Goal: Transaction & Acquisition: Purchase product/service

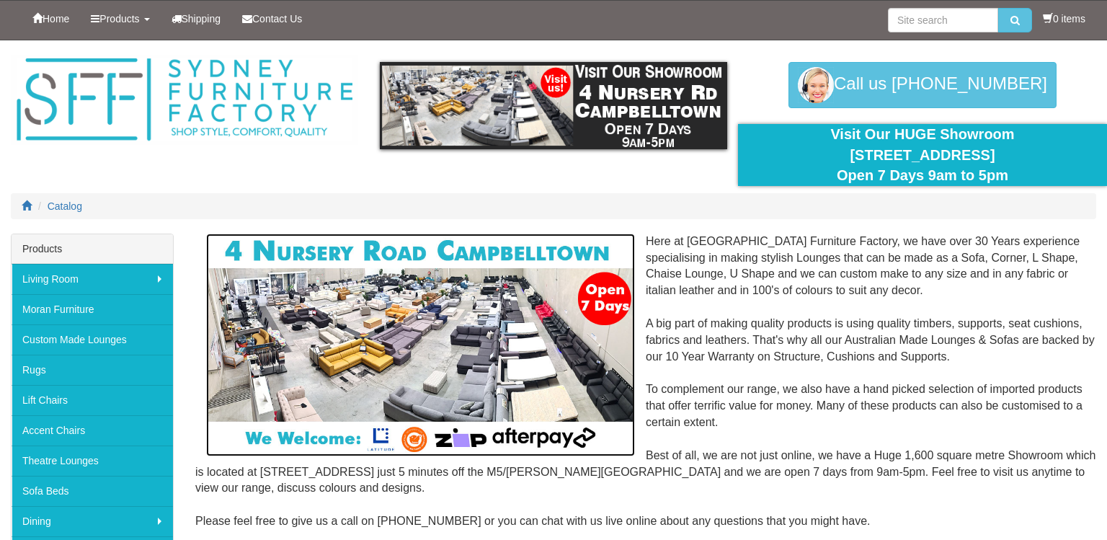
click at [380, 343] on img at bounding box center [420, 344] width 429 height 223
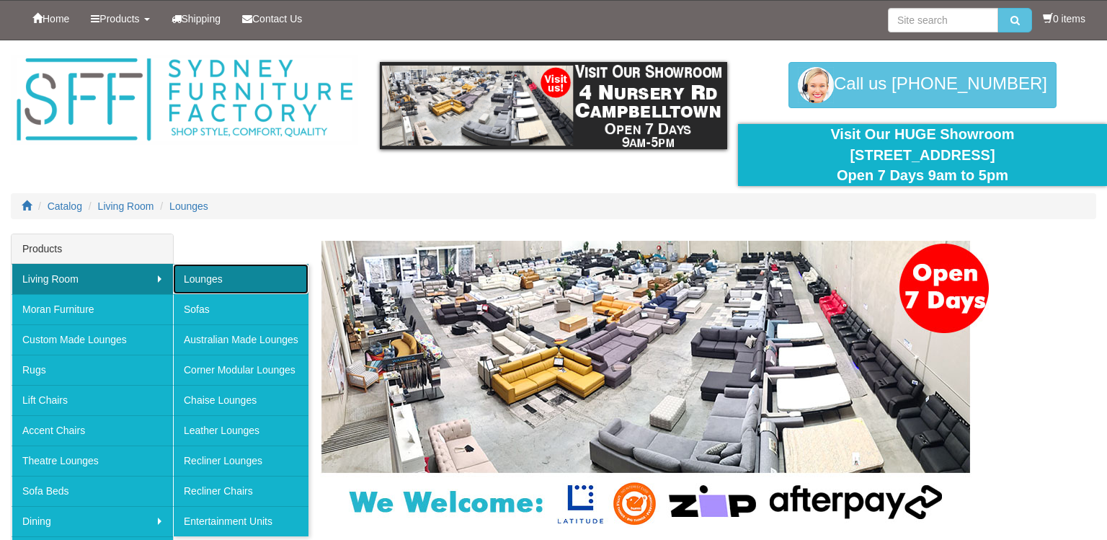
click at [184, 274] on link "Lounges" at bounding box center [240, 279] width 135 height 30
click at [161, 274] on link "Living Room" at bounding box center [92, 279] width 161 height 30
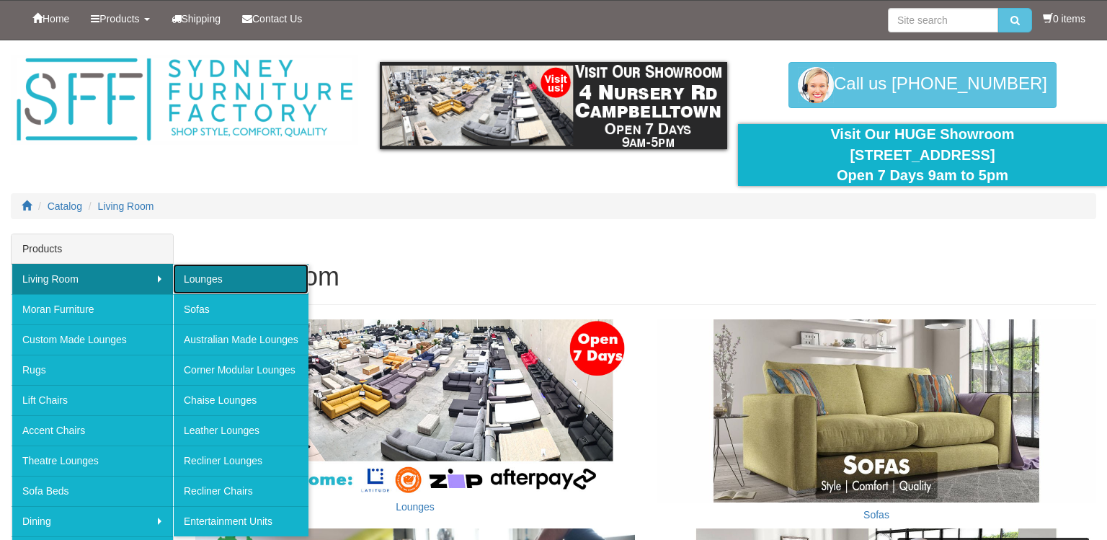
click at [257, 285] on link "Lounges" at bounding box center [240, 279] width 135 height 30
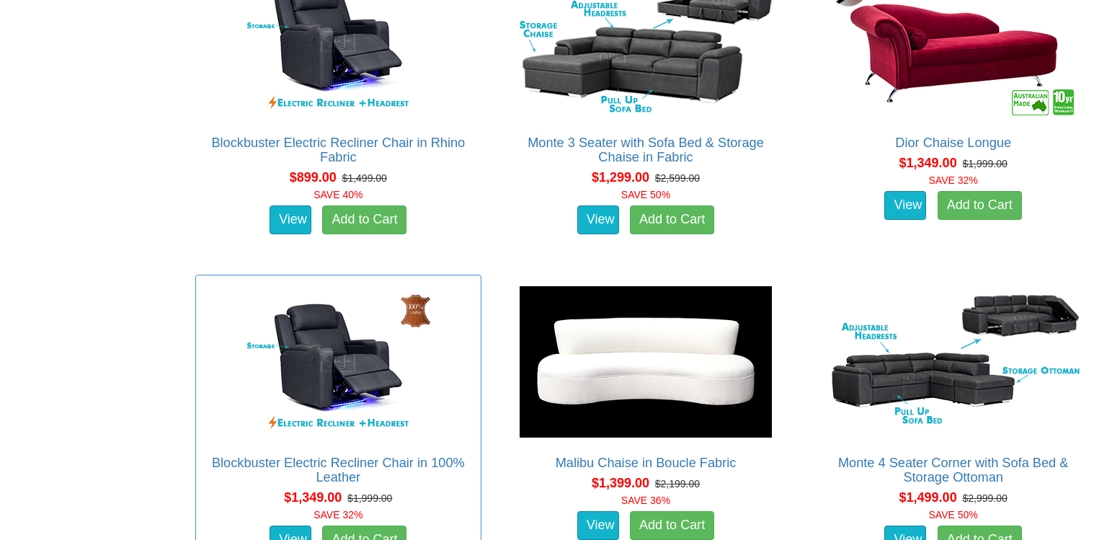
scroll to position [875, 0]
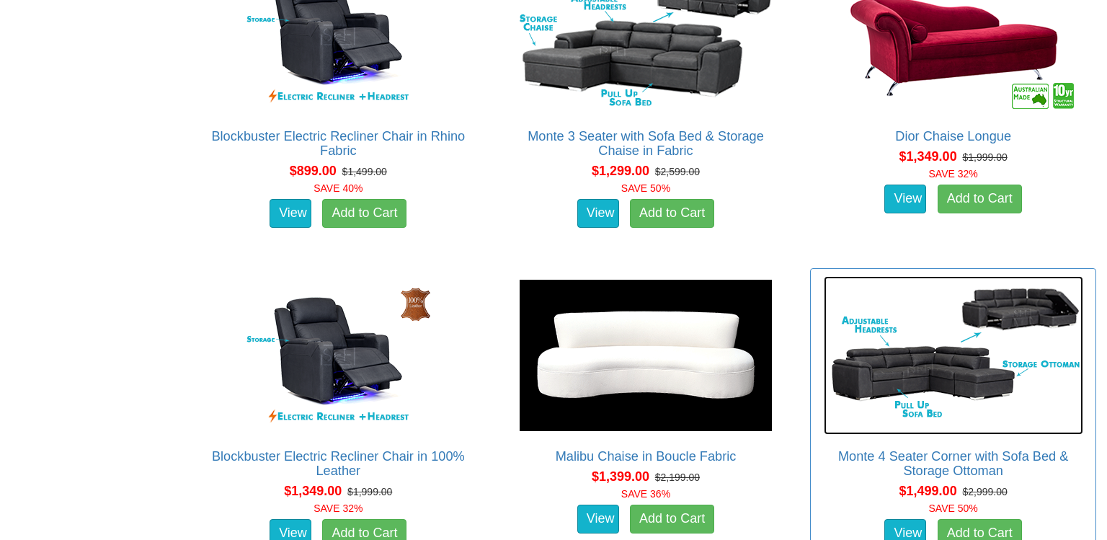
click at [896, 380] on img at bounding box center [953, 355] width 259 height 159
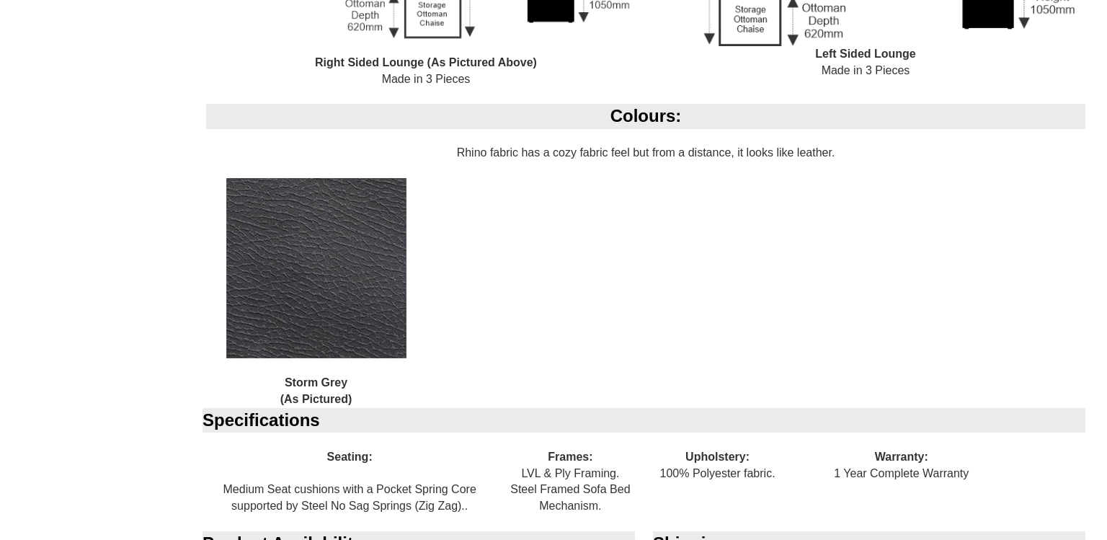
scroll to position [1291, 0]
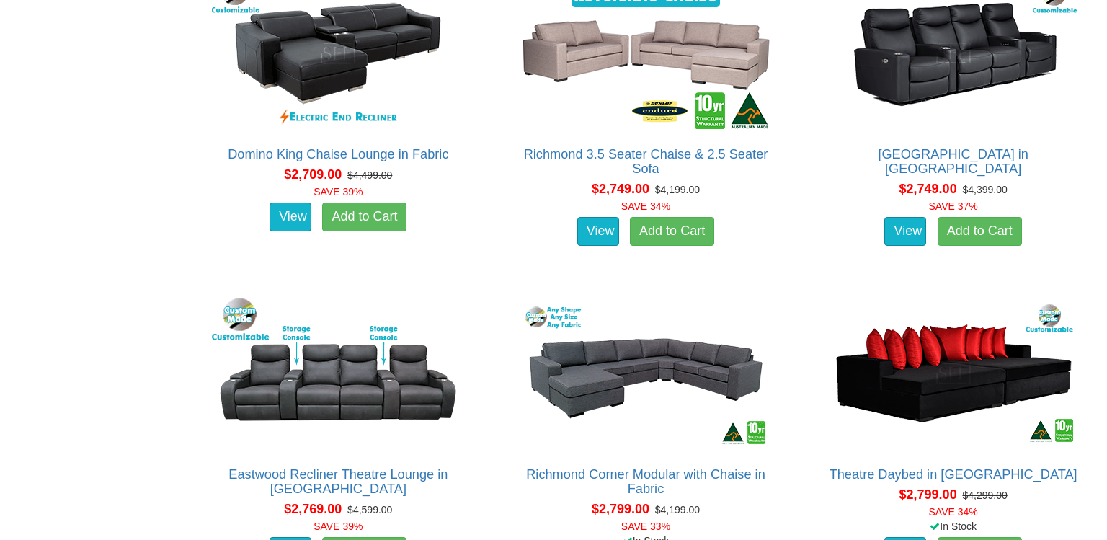
scroll to position [4077, 0]
